Goal: Task Accomplishment & Management: Complete application form

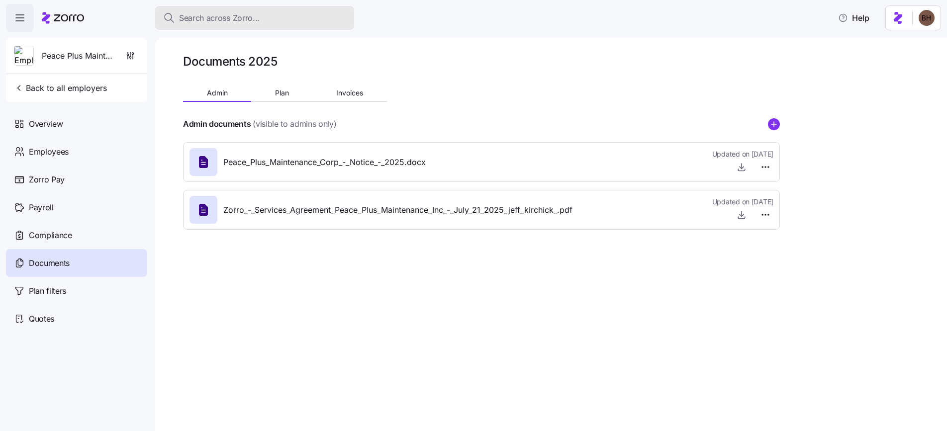
click at [217, 23] on span "Search across Zorro..." at bounding box center [219, 18] width 81 height 12
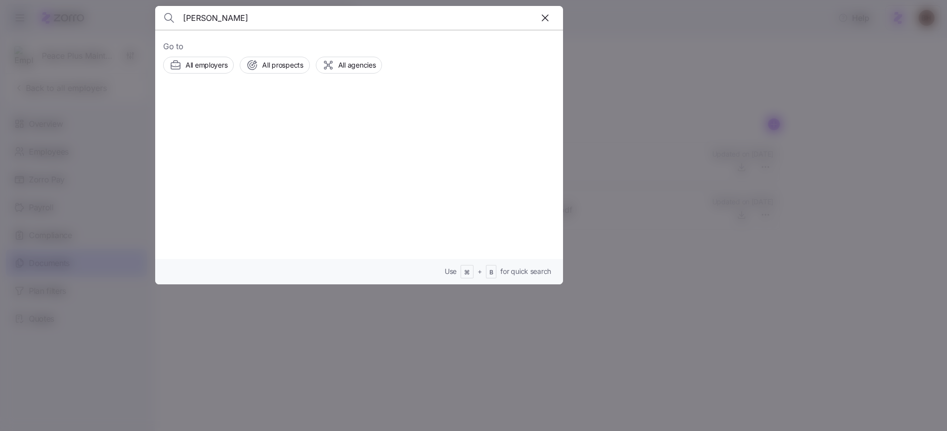
type input "[PERSON_NAME]"
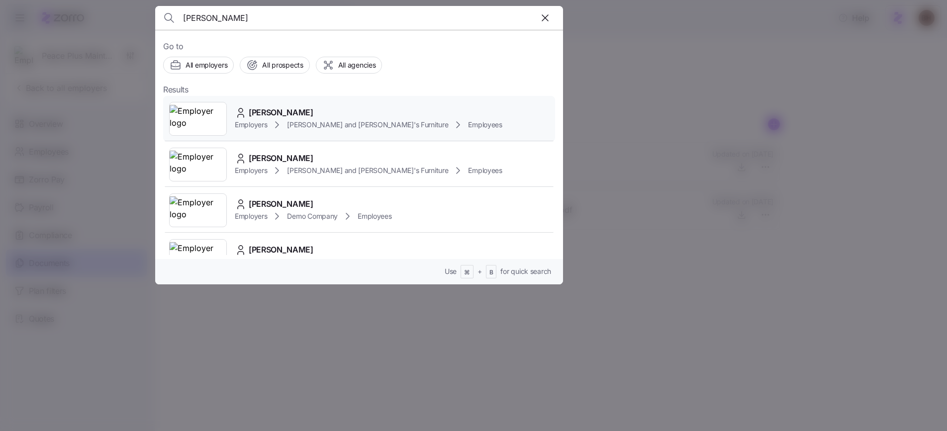
click at [291, 112] on span "[PERSON_NAME]" at bounding box center [281, 112] width 65 height 12
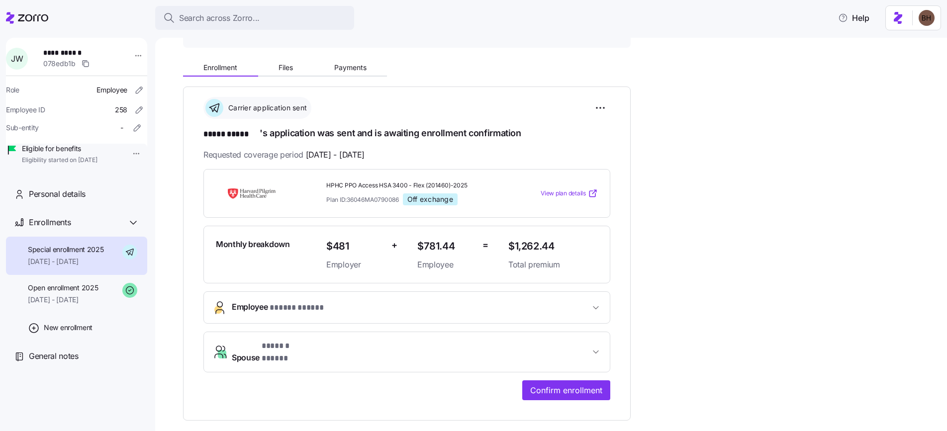
scroll to position [107, 0]
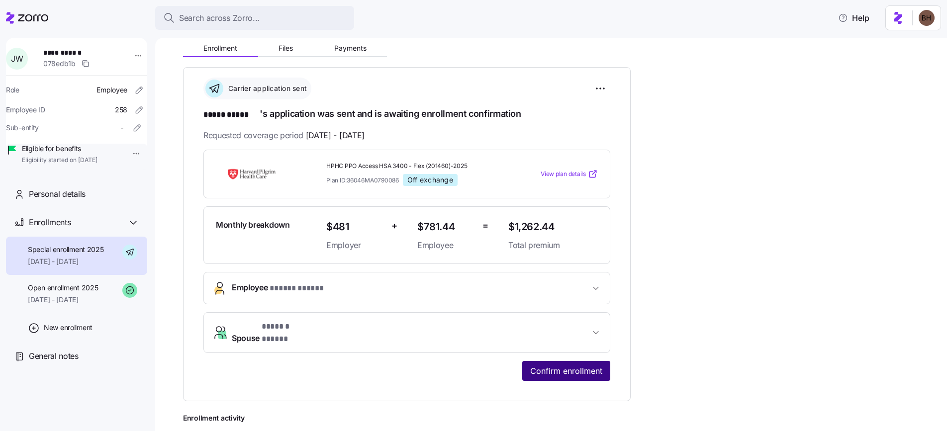
click at [559, 366] on span "Confirm enrollment" at bounding box center [566, 371] width 72 height 12
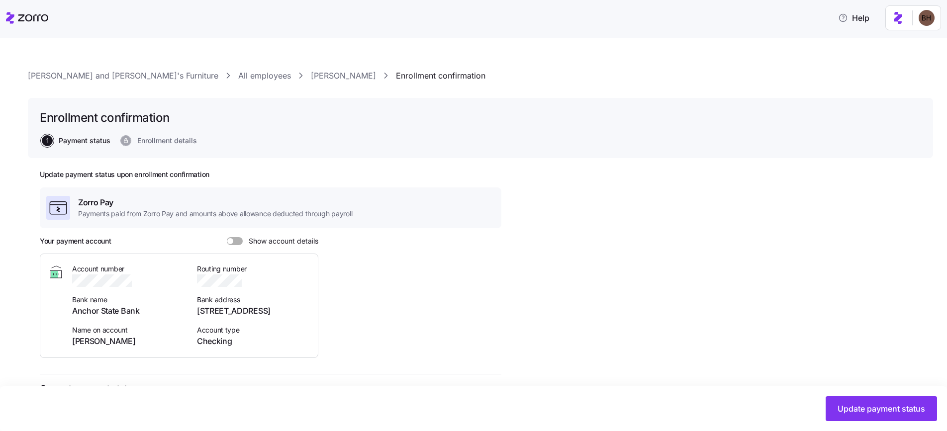
scroll to position [271, 0]
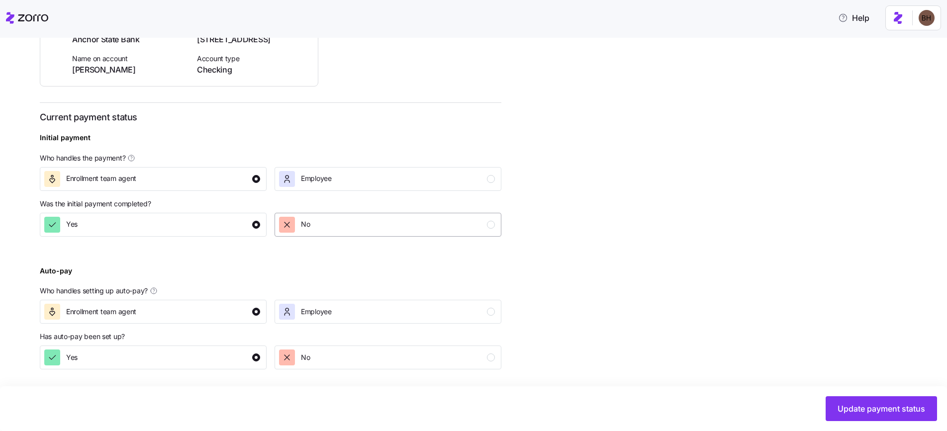
click at [395, 228] on div "No" at bounding box center [387, 225] width 216 height 16
click at [264, 232] on button "Yes" at bounding box center [153, 225] width 227 height 24
click at [849, 411] on span "Update payment status" at bounding box center [880, 409] width 87 height 12
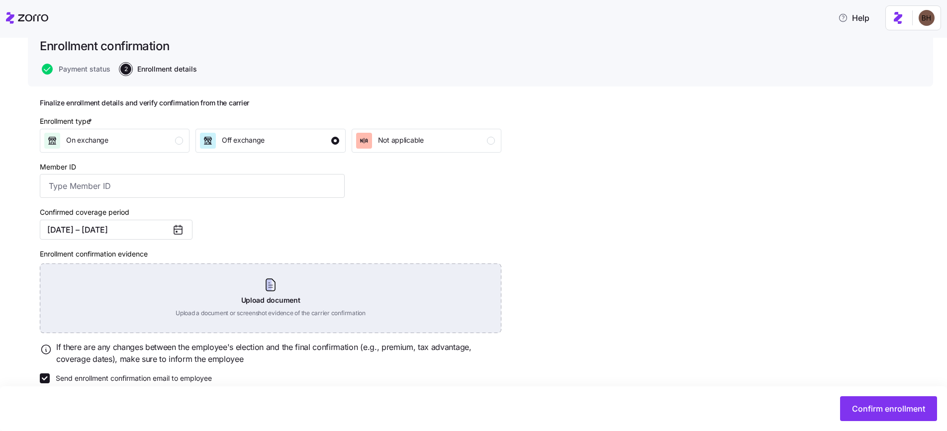
scroll to position [86, 0]
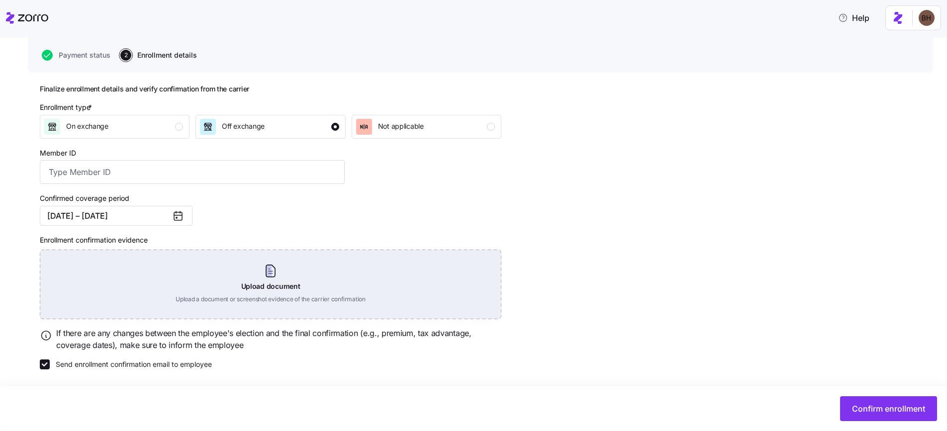
click at [280, 278] on div "Upload document Upload a document or screenshot evidence of the carrier confirm…" at bounding box center [270, 285] width 461 height 70
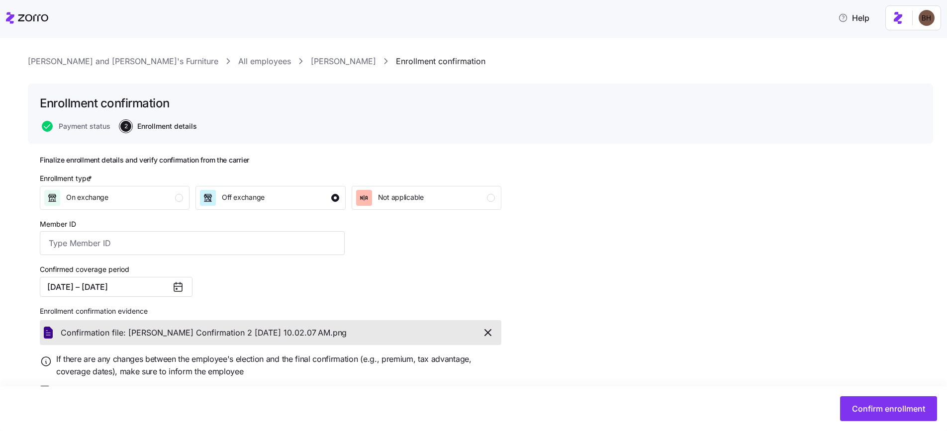
scroll to position [41, 0]
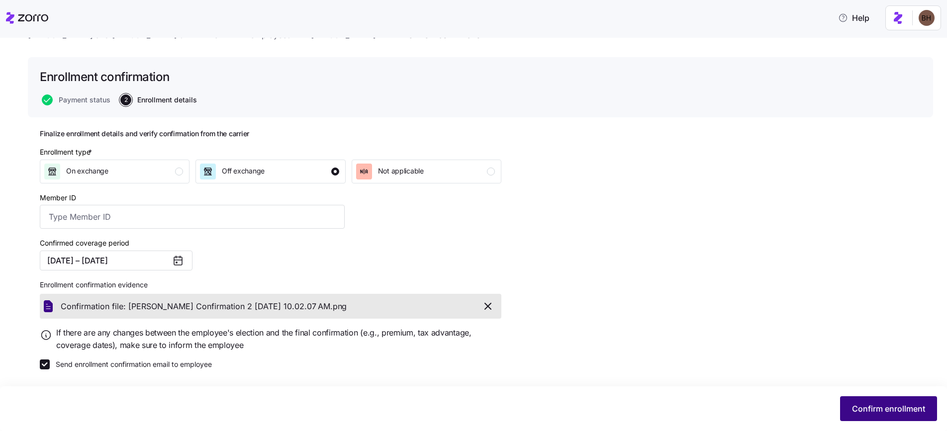
click at [868, 414] on span "Confirm enrollment" at bounding box center [888, 409] width 73 height 12
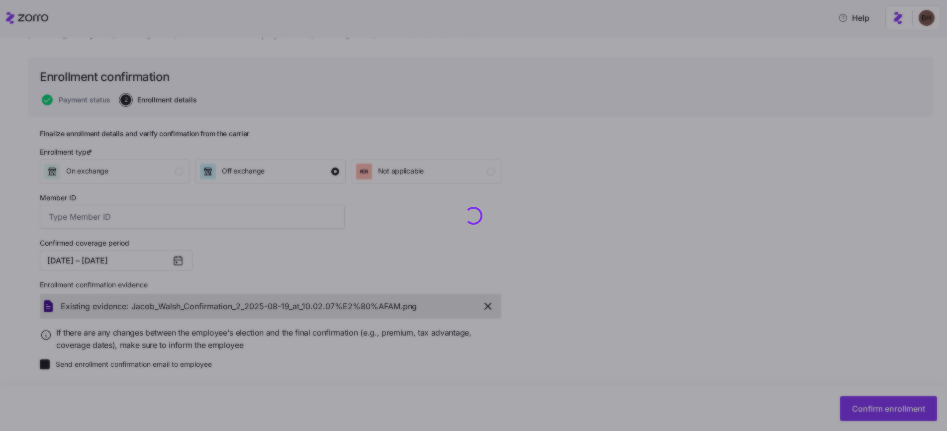
checkbox input "false"
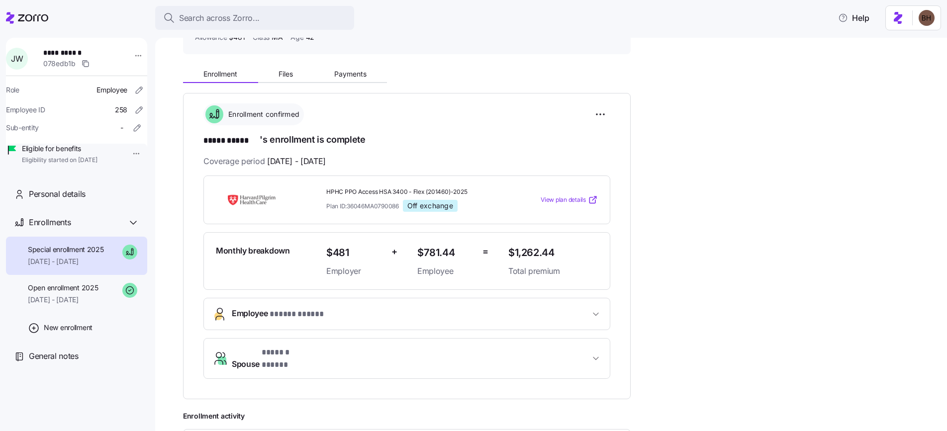
scroll to position [82, 0]
click at [282, 9] on button "Search across Zorro..." at bounding box center [254, 18] width 199 height 24
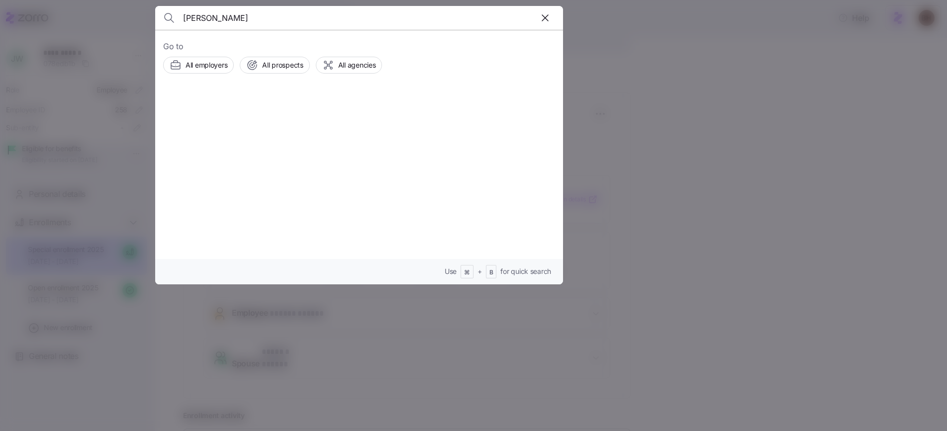
type input "benjamin barton"
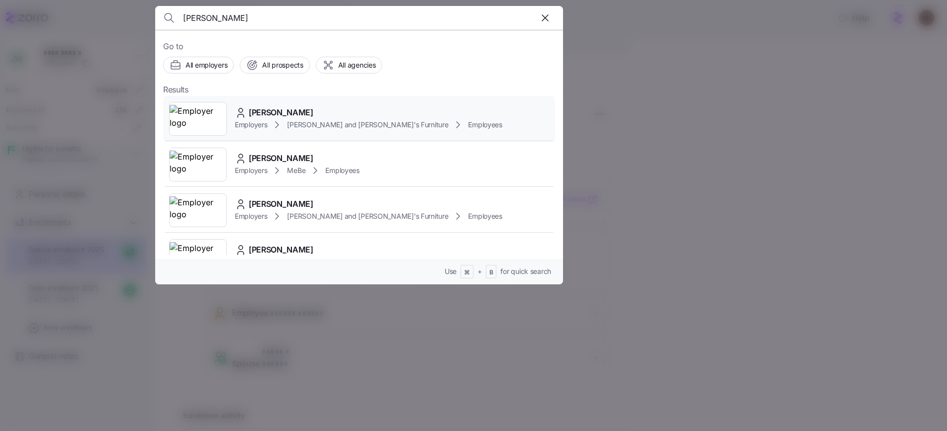
click at [304, 104] on div "BENJAMIN BARTON Employers Bernie and Phyl's Furniture Employees" at bounding box center [359, 119] width 392 height 46
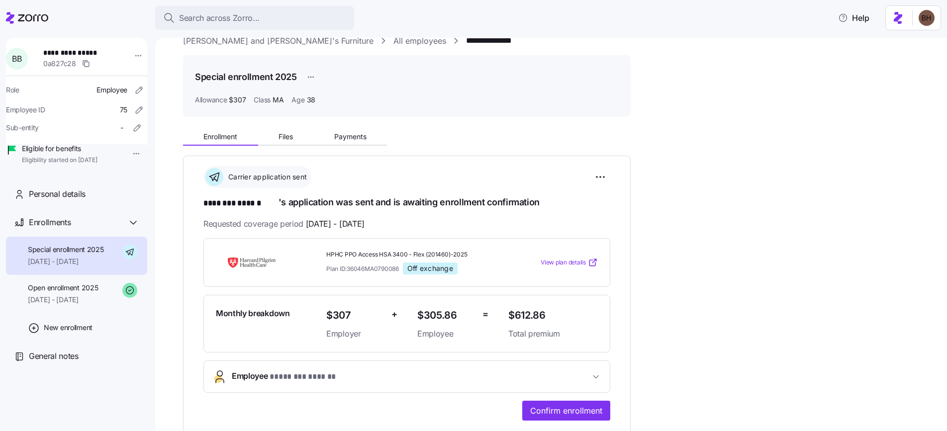
scroll to position [88, 0]
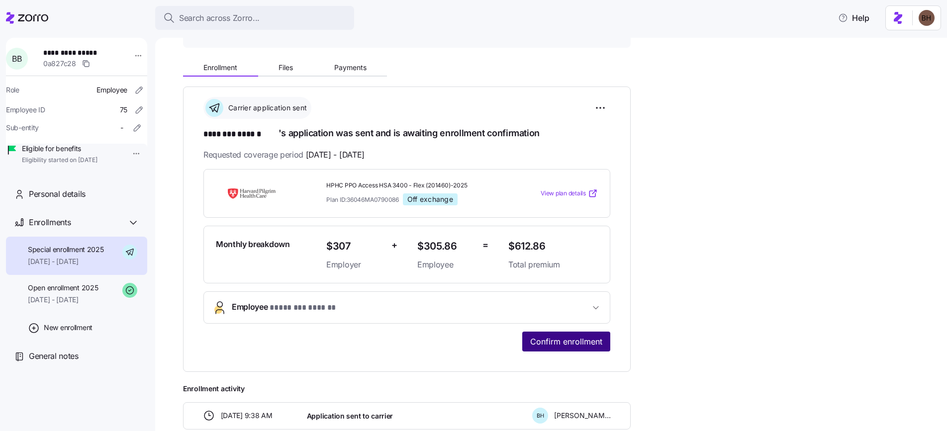
click at [553, 343] on span "Confirm enrollment" at bounding box center [566, 342] width 72 height 12
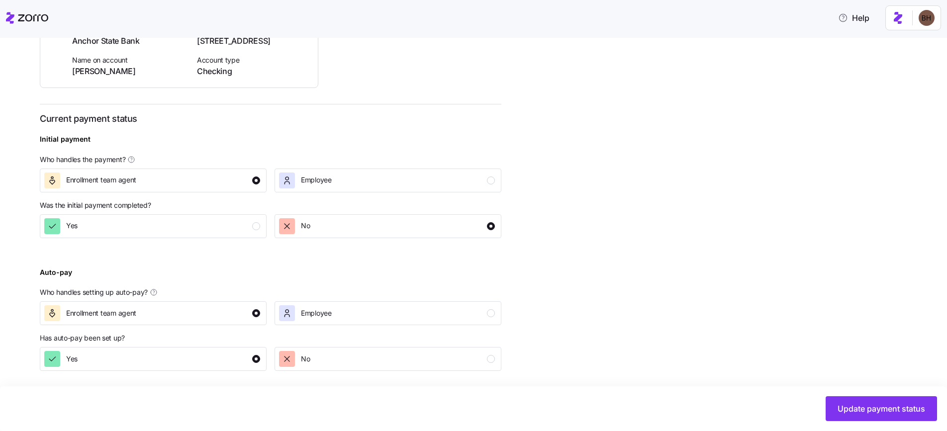
scroll to position [271, 0]
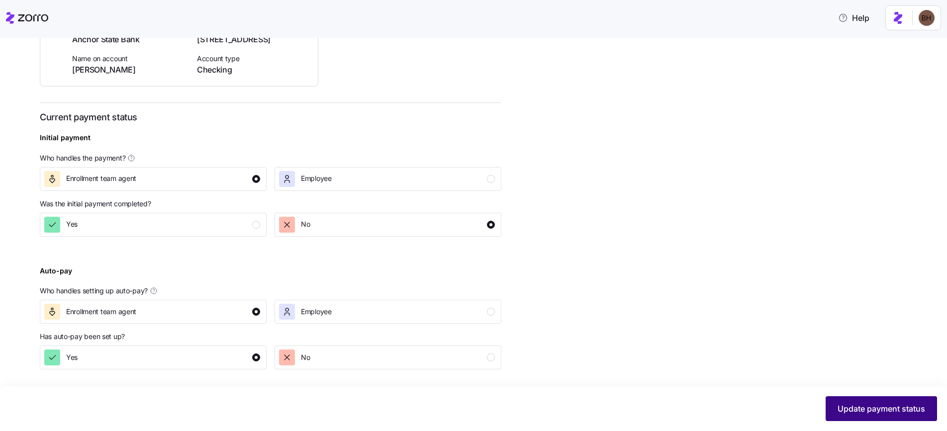
click at [854, 410] on span "Update payment status" at bounding box center [880, 409] width 87 height 12
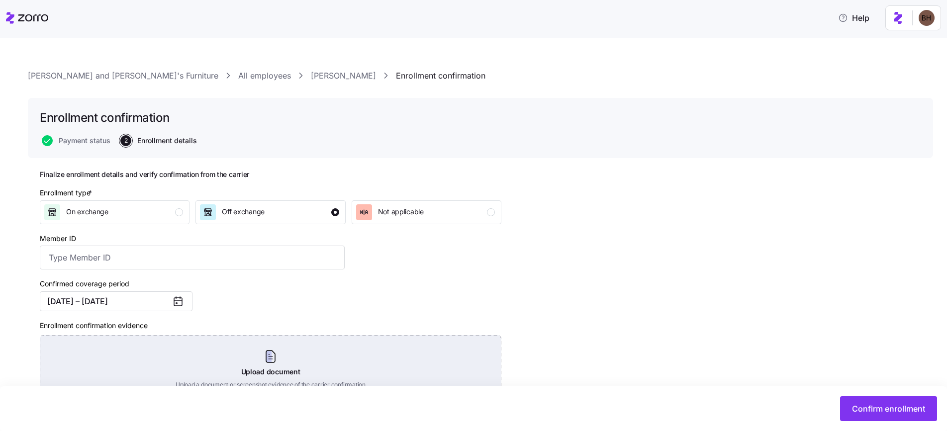
click at [266, 359] on div "Upload document Upload a document or screenshot evidence of the carrier confirm…" at bounding box center [270, 370] width 461 height 70
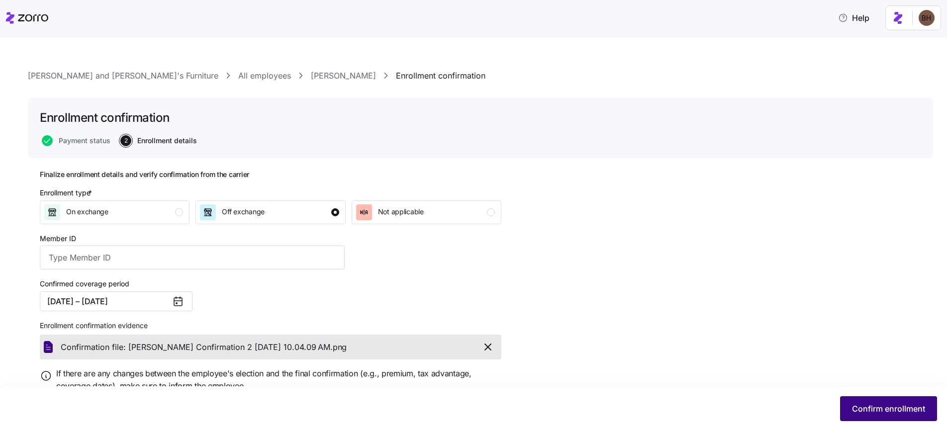
click at [888, 415] on button "Confirm enrollment" at bounding box center [888, 408] width 97 height 25
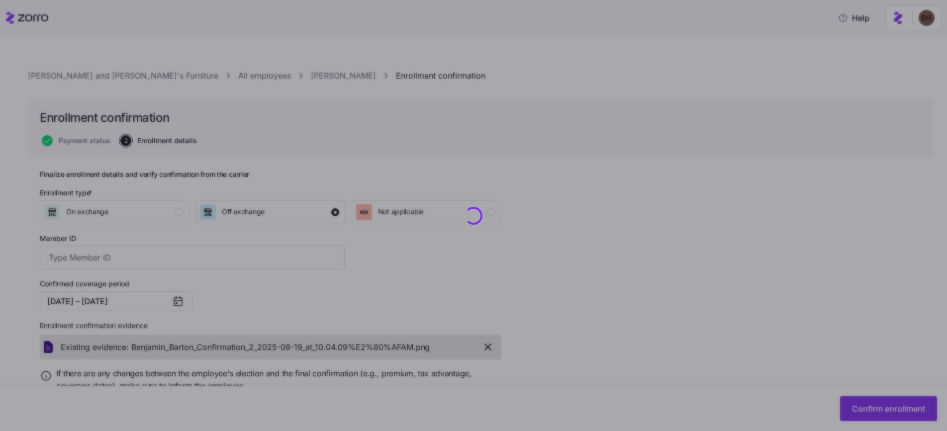
checkbox input "false"
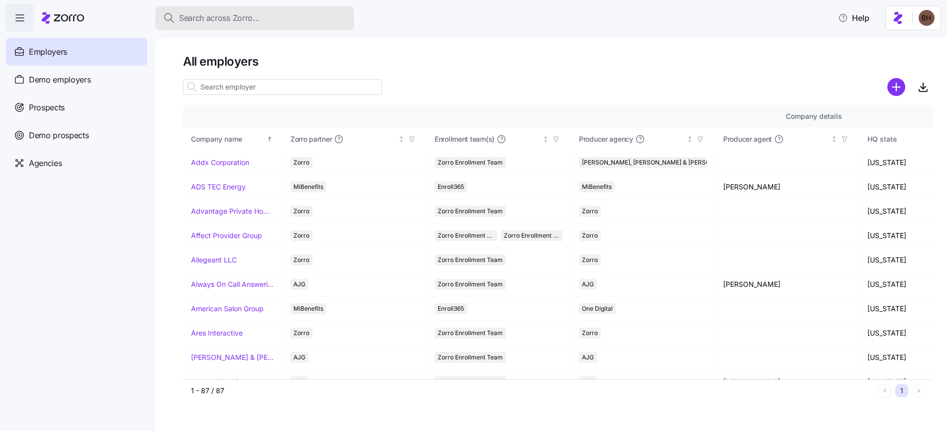
click at [248, 22] on span "Search across Zorro..." at bounding box center [219, 18] width 81 height 12
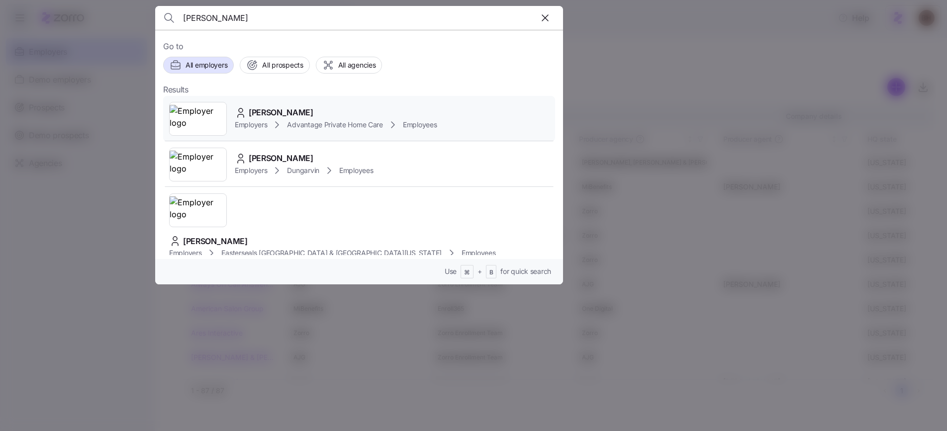
type input "Jennifer Mcwhortet"
click at [308, 114] on span "Jennifer McWhorter" at bounding box center [281, 112] width 65 height 12
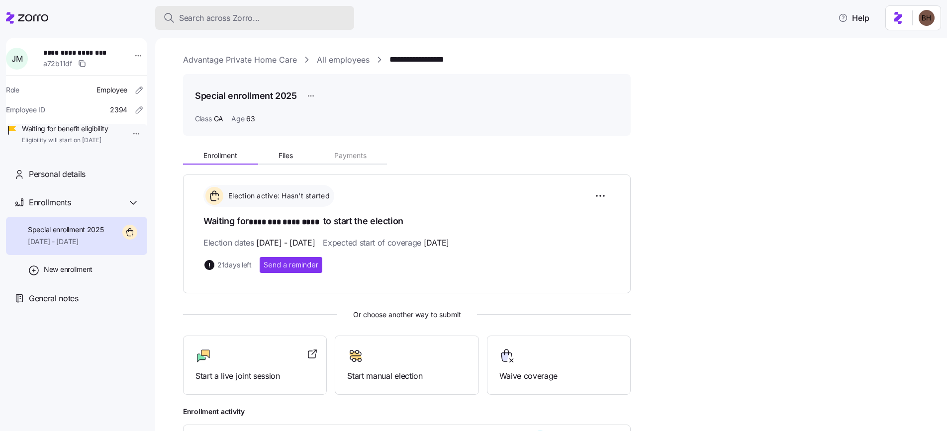
click at [220, 22] on span "Search across Zorro..." at bounding box center [219, 18] width 81 height 12
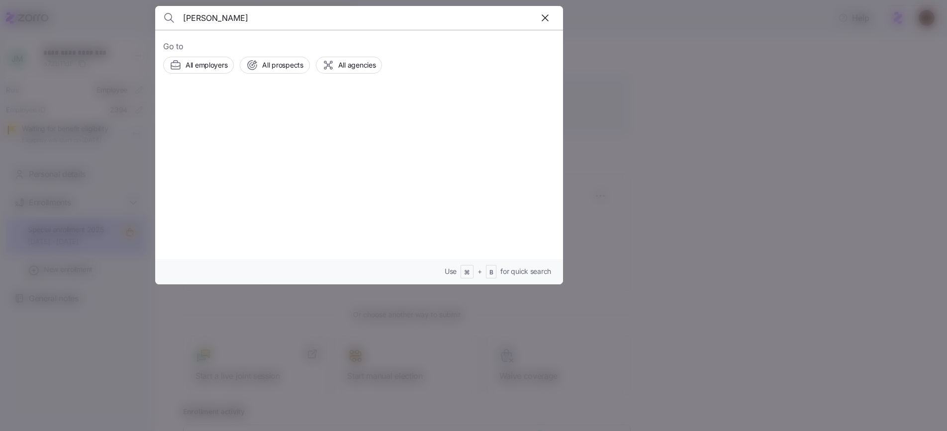
type input "kevin sholley"
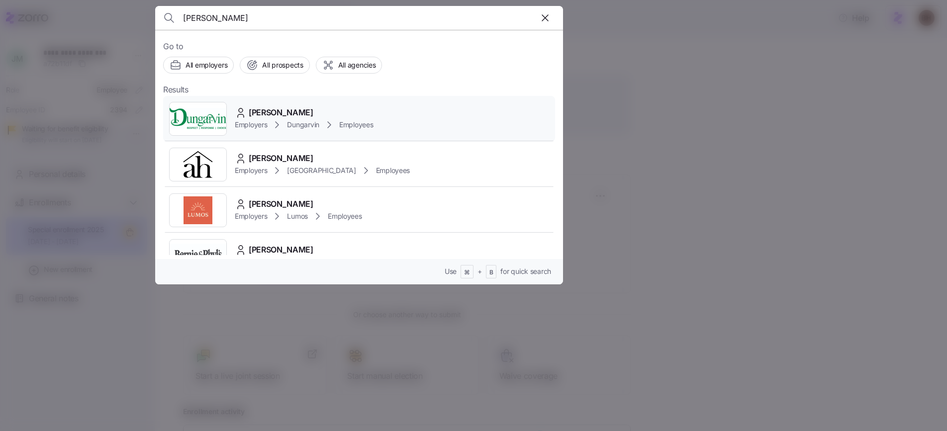
click at [287, 111] on span "Kevin Sholley" at bounding box center [281, 112] width 65 height 12
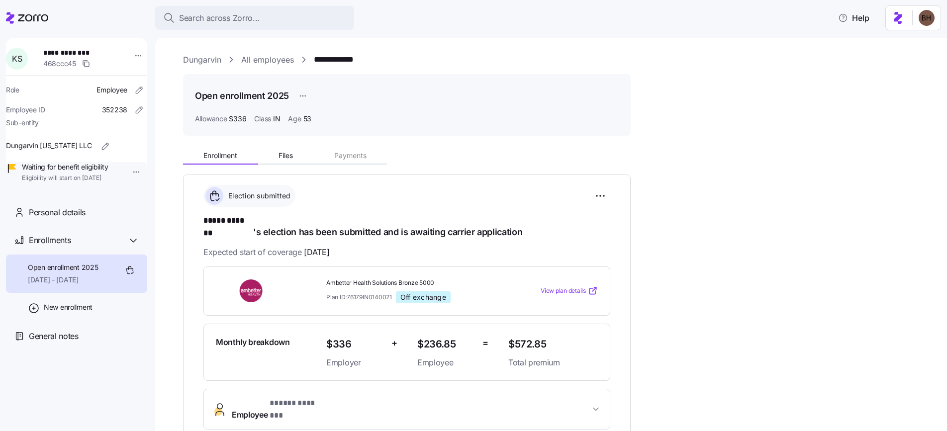
click at [317, 397] on span "* ***** ******* *" at bounding box center [296, 403] width 54 height 12
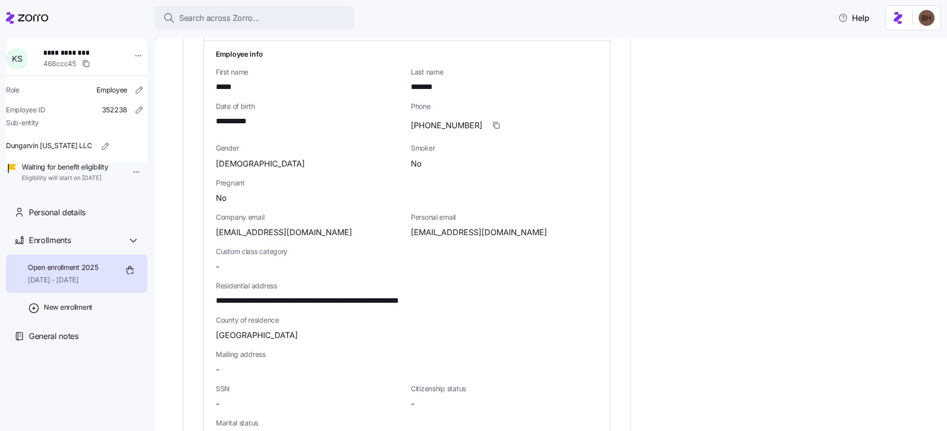
scroll to position [389, 0]
click at [90, 219] on div "Personal details" at bounding box center [84, 212] width 110 height 12
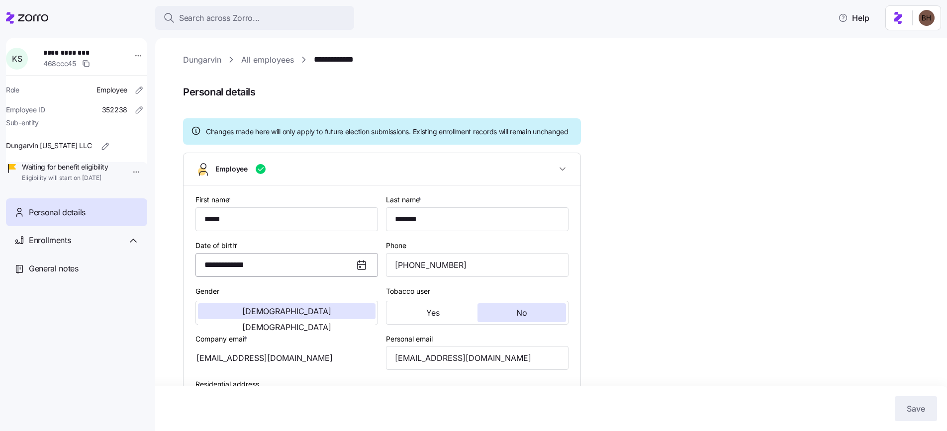
type input "IN"
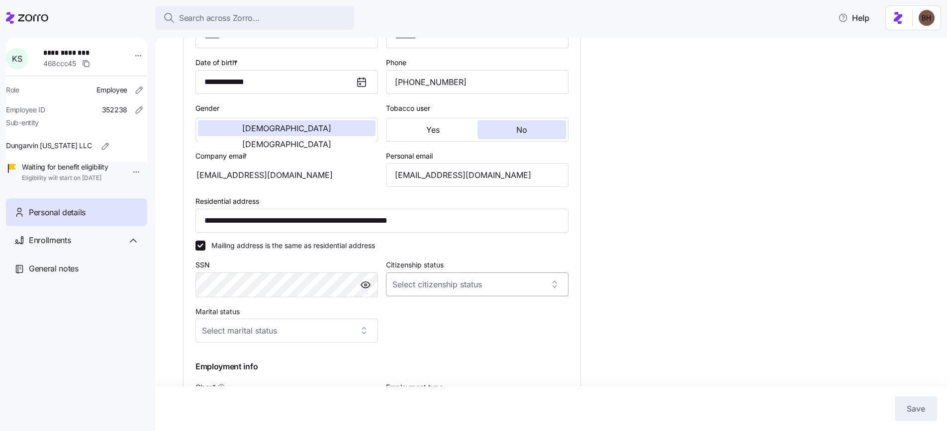
scroll to position [176, 0]
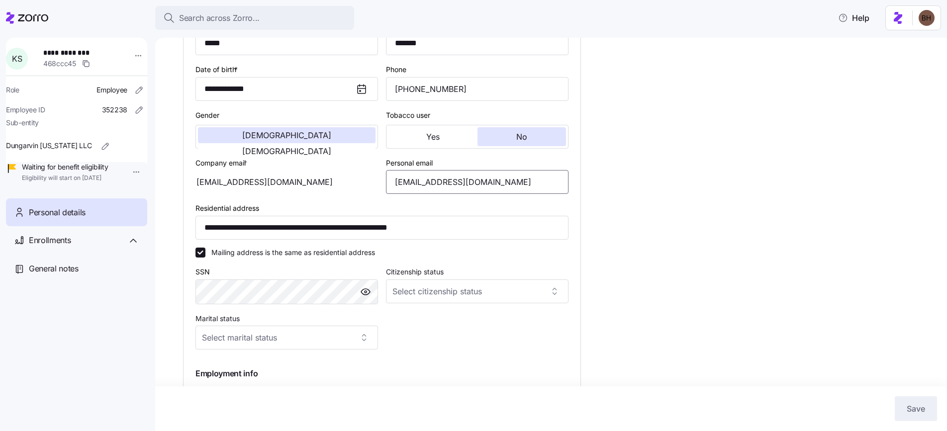
drag, startPoint x: 492, startPoint y: 196, endPoint x: 374, endPoint y: 197, distance: 118.3
click at [374, 197] on div "**********" at bounding box center [381, 243] width 381 height 461
type input "kevsholls@gmail.com"
click at [625, 249] on div "**********" at bounding box center [558, 231] width 750 height 706
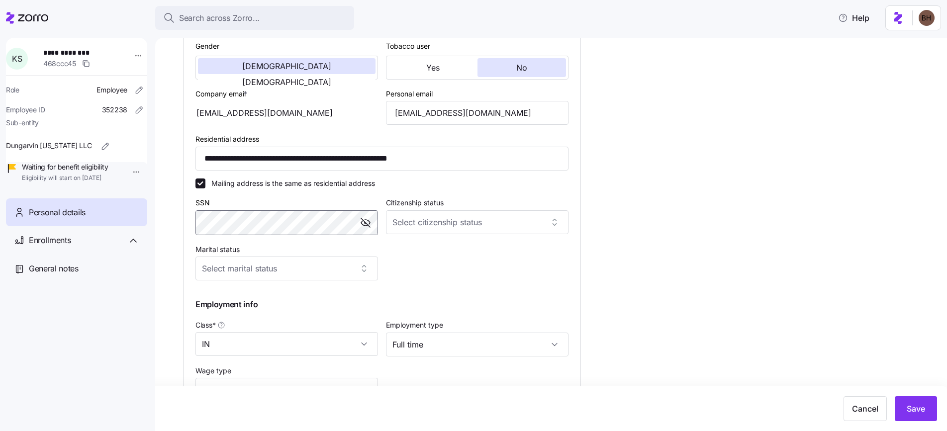
scroll to position [254, 0]
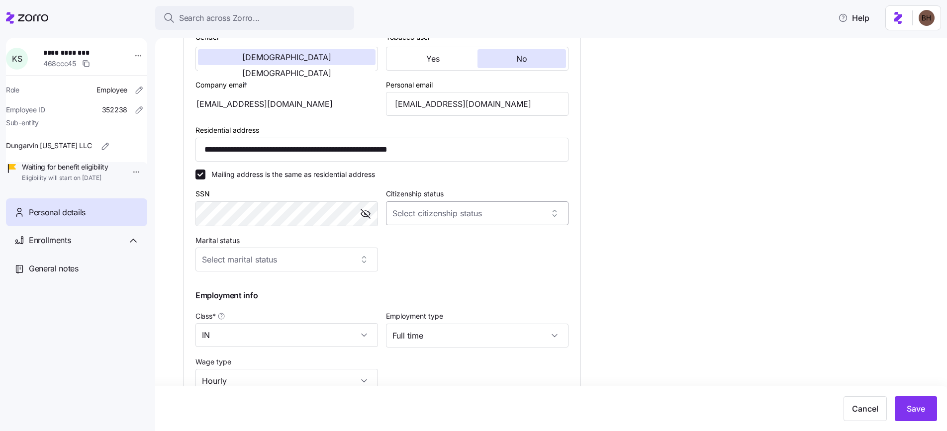
click at [554, 222] on input "Citizenship status" at bounding box center [477, 213] width 182 height 24
click at [456, 257] on div "US citizen" at bounding box center [477, 253] width 174 height 21
type input "US citizen"
click at [305, 266] on input "Marital status" at bounding box center [286, 260] width 182 height 24
click at [294, 323] on div "Married" at bounding box center [286, 320] width 174 height 21
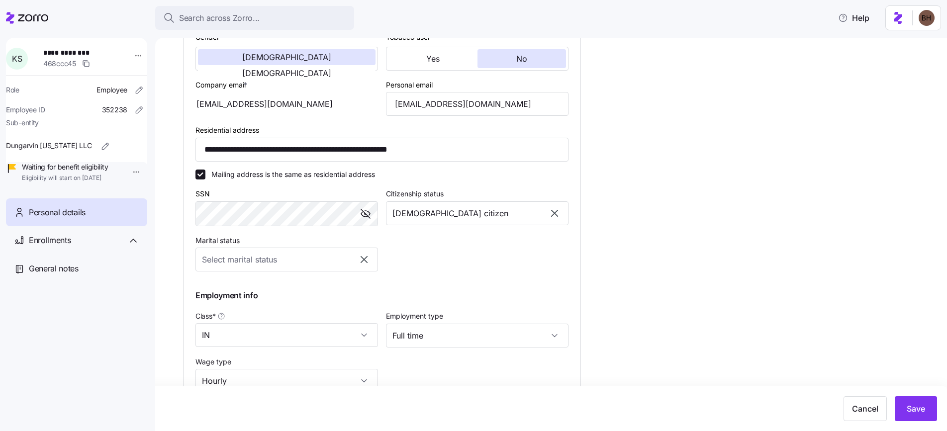
type input "Married"
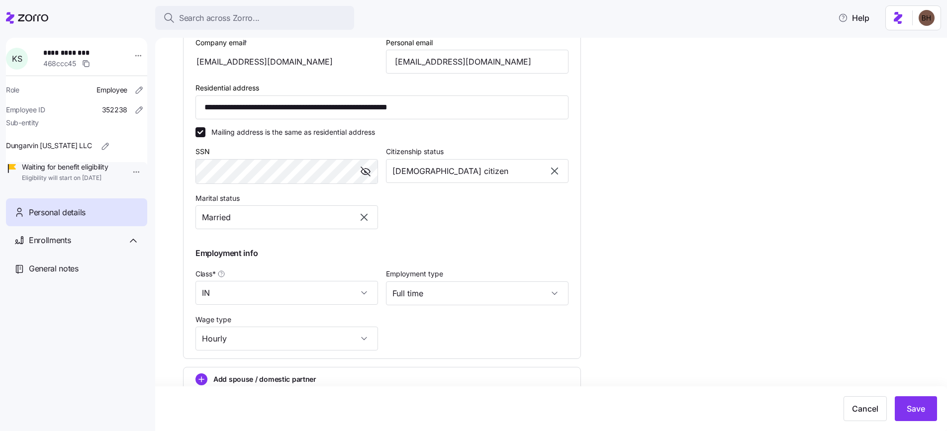
scroll to position [311, 0]
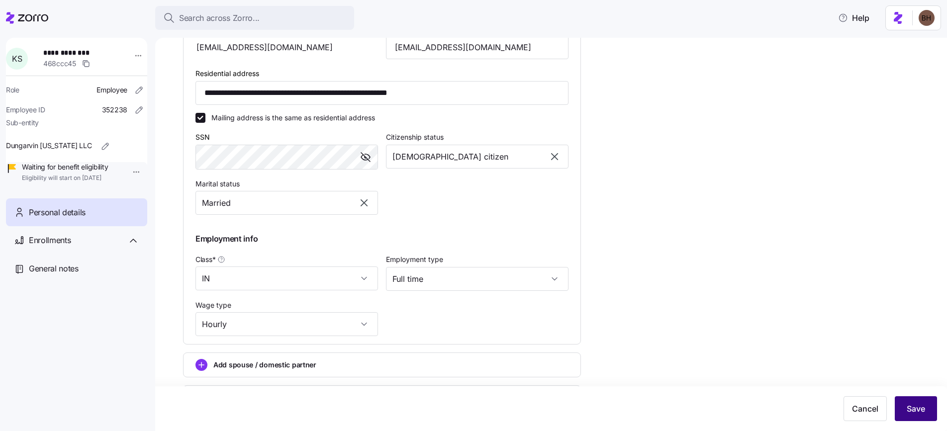
click at [907, 405] on span "Save" at bounding box center [915, 409] width 18 height 12
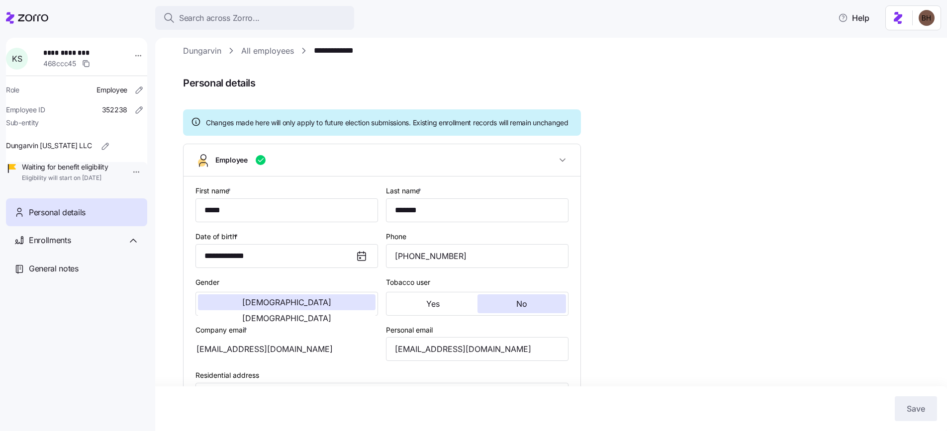
scroll to position [0, 0]
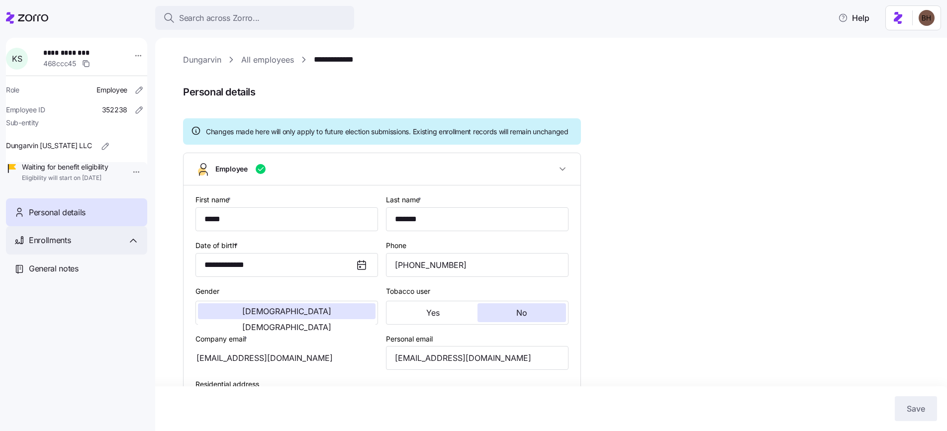
click at [48, 247] on span "Enrollments" at bounding box center [50, 240] width 42 height 12
click at [73, 285] on span "09/01/2025 - 12/31/2025" at bounding box center [63, 280] width 70 height 10
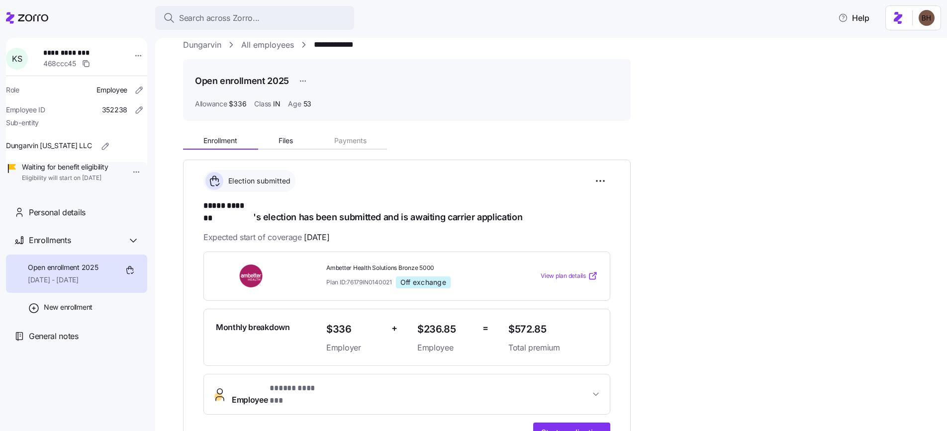
scroll to position [178, 0]
